Goal: Subscribe to service/newsletter

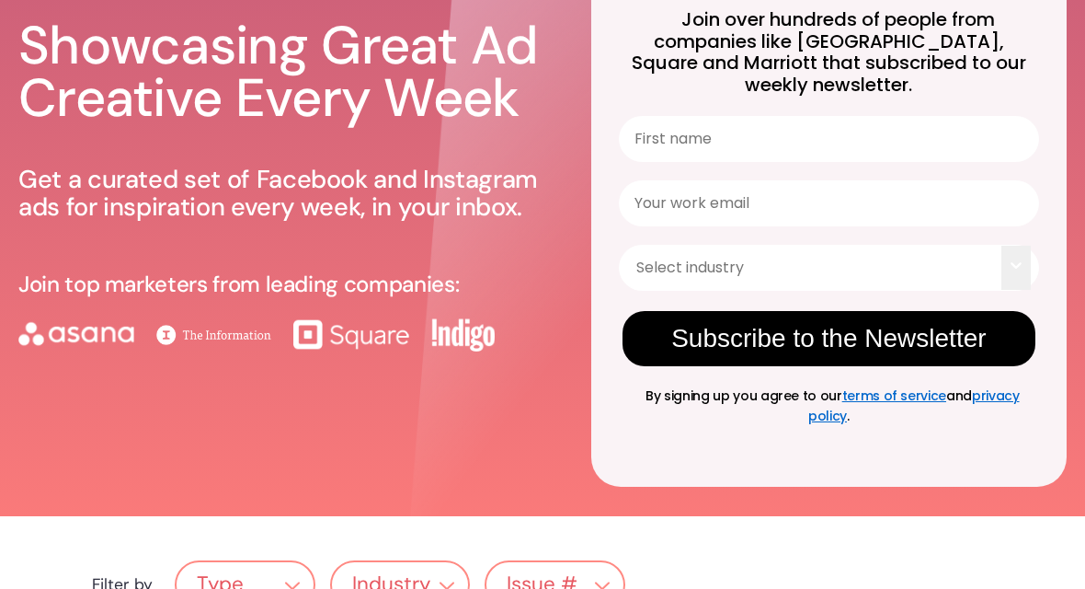
scroll to position [140, 0]
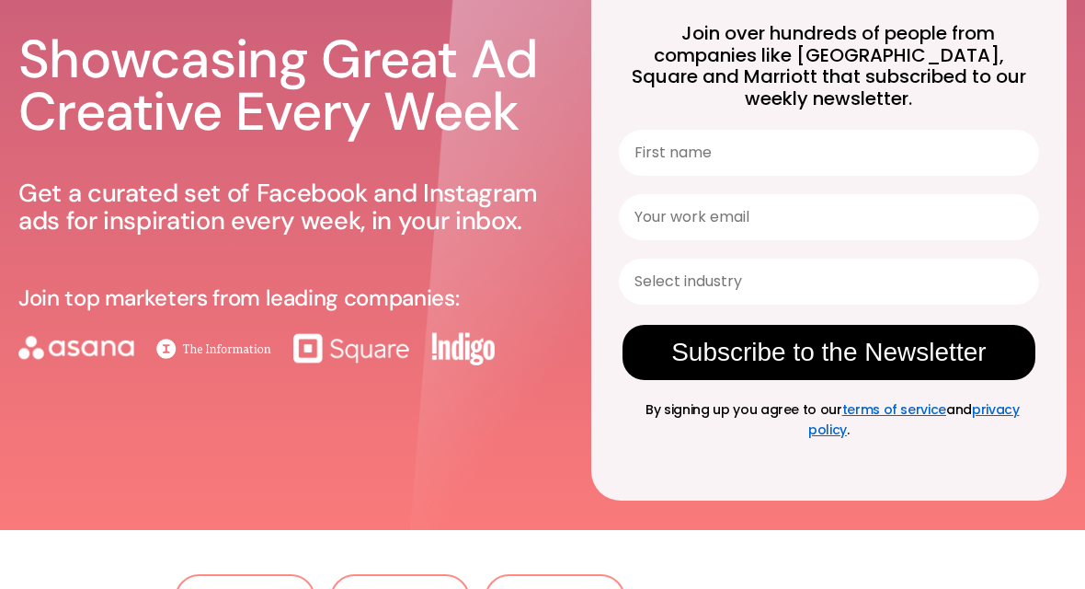
click at [710, 135] on input "First name" at bounding box center [829, 153] width 420 height 46
click at [669, 130] on input "First name" at bounding box center [829, 153] width 420 height 46
type input "d"
type input "[PERSON_NAME]"
click at [651, 194] on input "Your work email" at bounding box center [829, 217] width 420 height 46
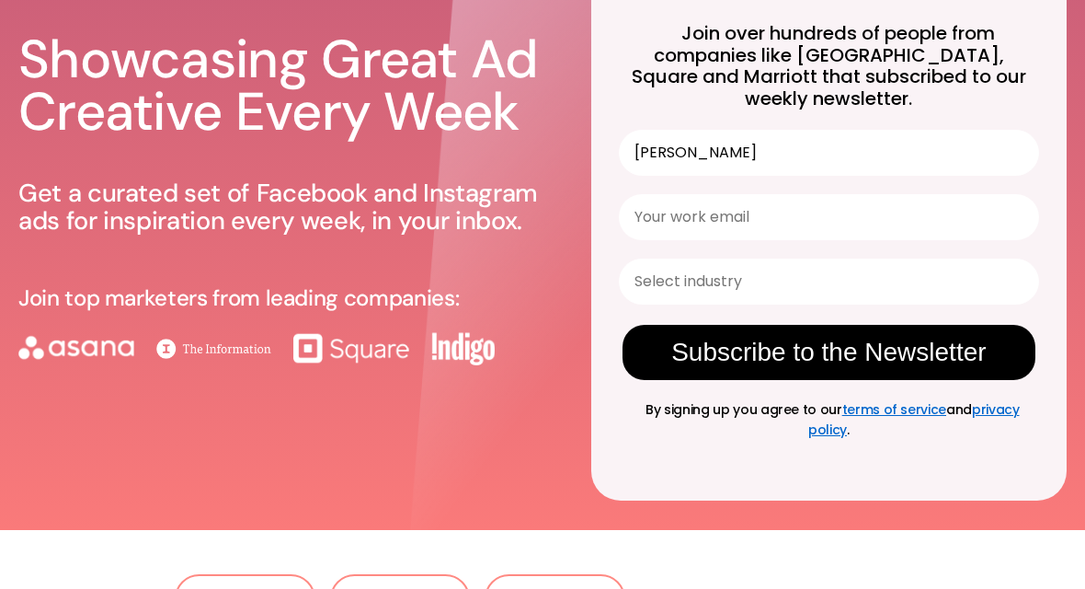
type input "[PERSON_NAME][EMAIL_ADDRESS][DOMAIN_NAME]"
click at [742, 264] on input "Select industry" at bounding box center [824, 281] width 378 height 44
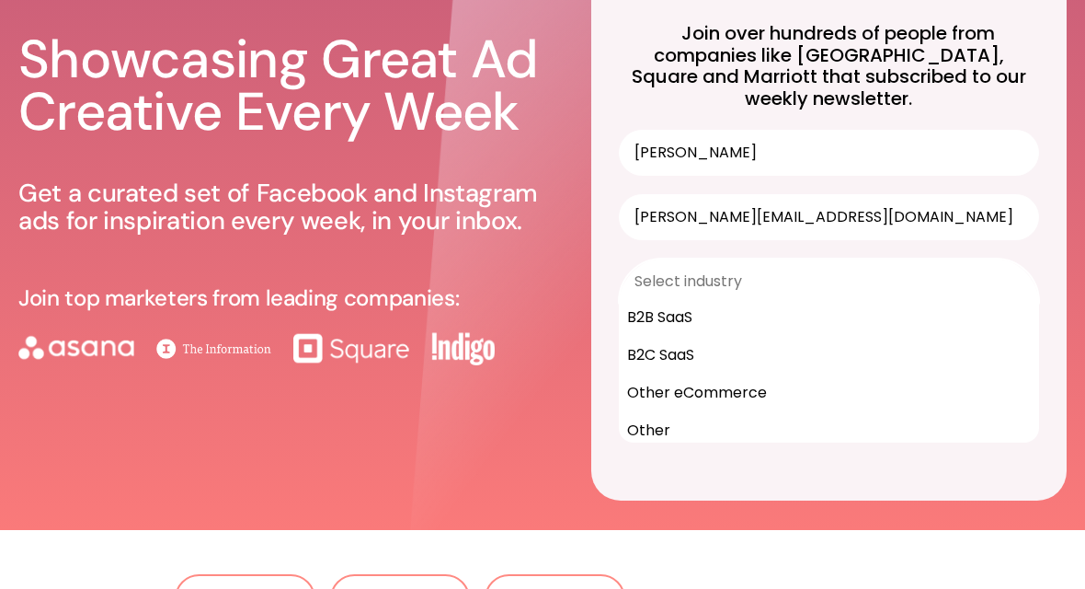
scroll to position [156, 0]
click at [666, 299] on div "B2B SaaS" at bounding box center [829, 318] width 418 height 38
type input "B2B SaaS"
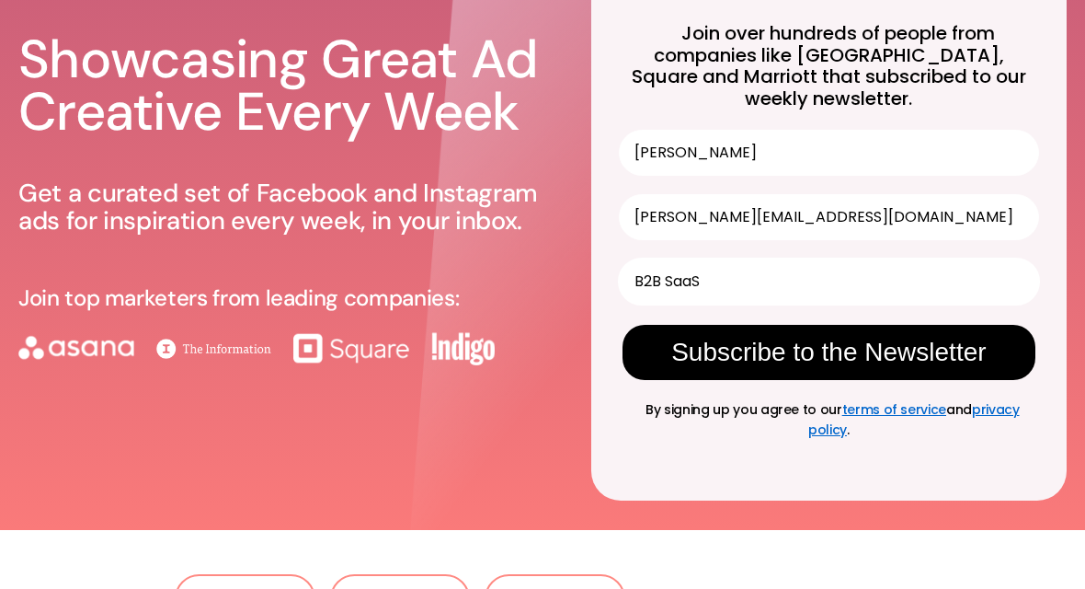
scroll to position [0, 0]
click at [789, 330] on button "Subscribe to the Newsletter" at bounding box center [829, 352] width 413 height 55
